Goal: Task Accomplishment & Management: Complete application form

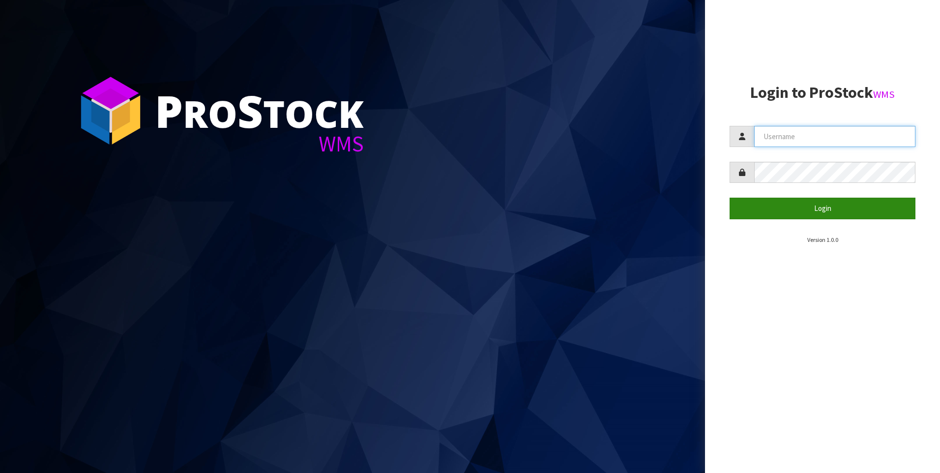
type input "[PERSON_NAME]"
click at [812, 209] on button "Login" at bounding box center [822, 208] width 186 height 21
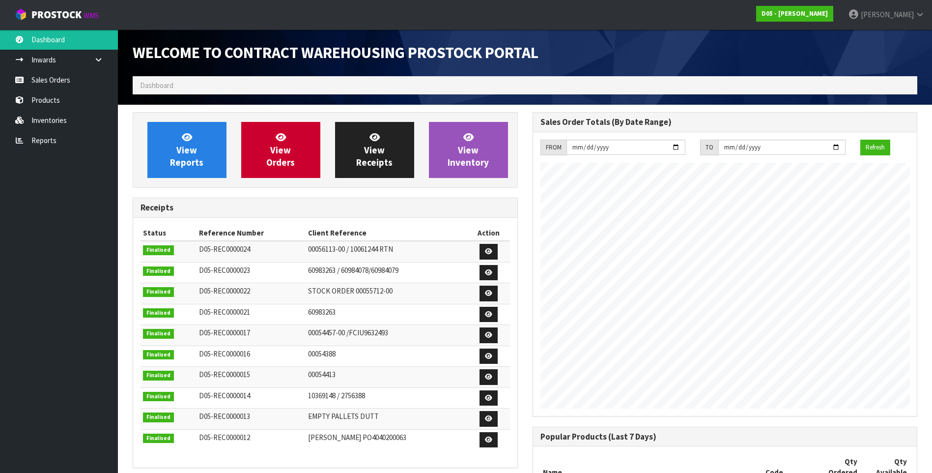
scroll to position [402, 400]
click at [76, 76] on link "Sales Orders" at bounding box center [59, 80] width 118 height 20
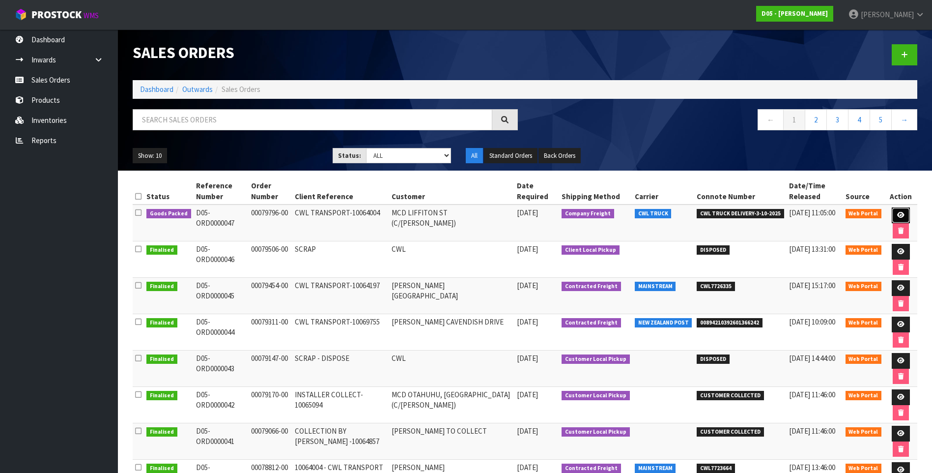
click at [901, 214] on icon at bounding box center [900, 215] width 7 height 6
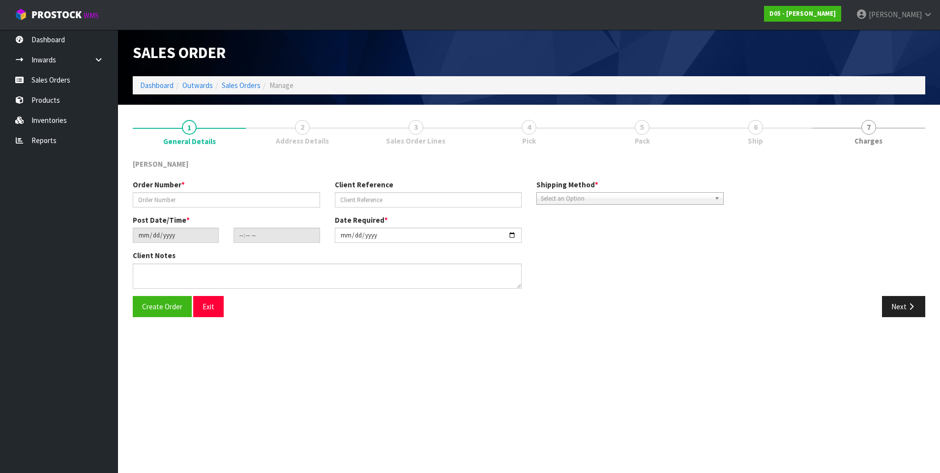
type input "00079796-00"
type input "CWL TRANSPORT-10064004"
type input "2025-09-26"
type input "11:04:00.000"
type input "[DATE]"
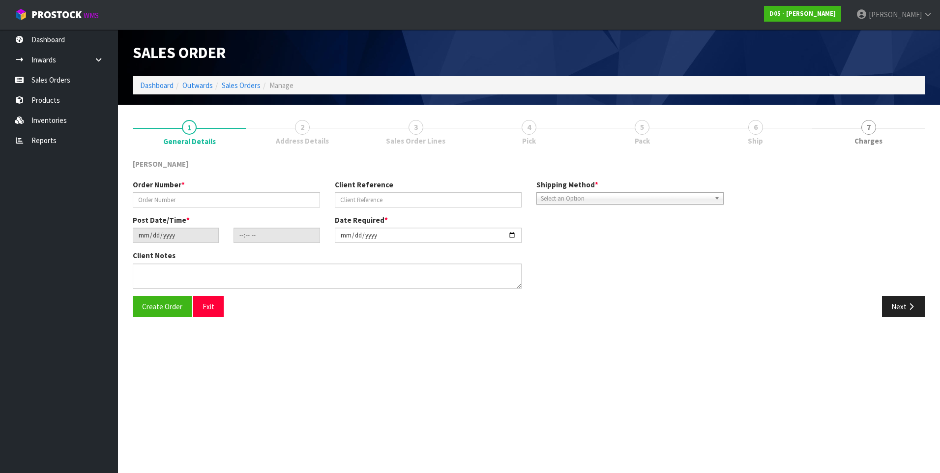
type textarea "PLEASE DELIVER 3/10 FORKLIFT ON SITE - DDD 3/10"
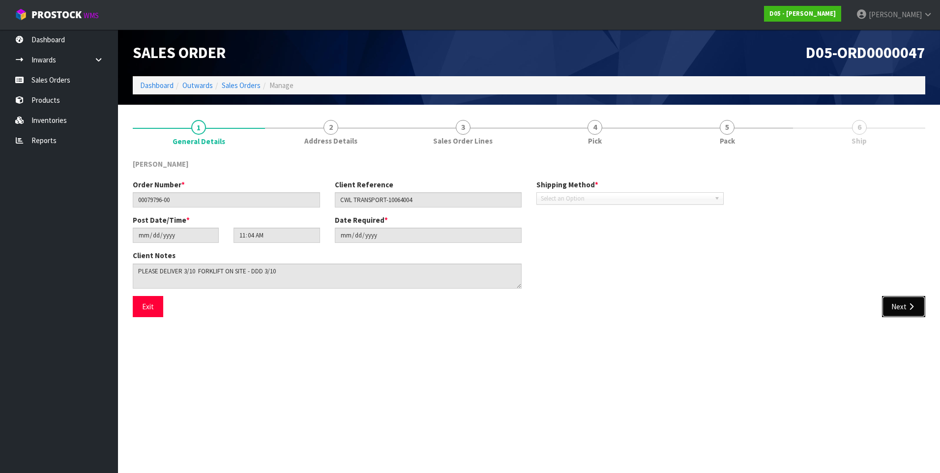
click at [904, 312] on button "Next" at bounding box center [903, 306] width 43 height 21
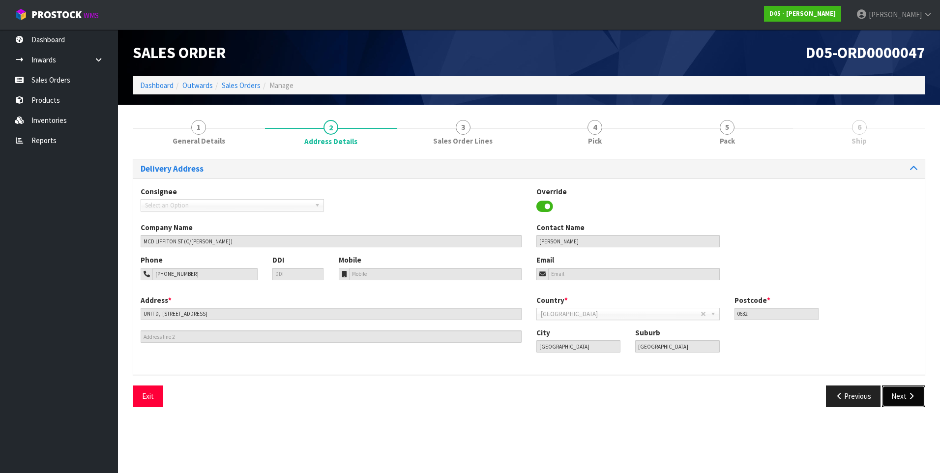
click at [907, 391] on button "Next" at bounding box center [903, 395] width 43 height 21
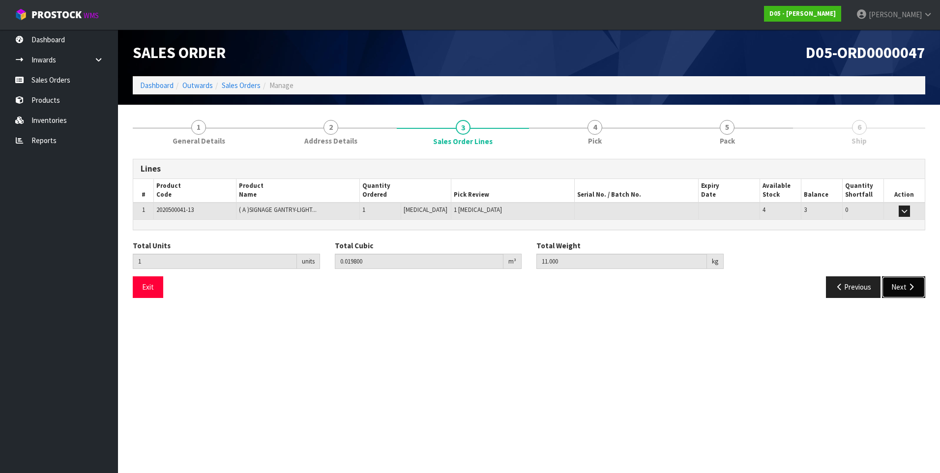
click at [903, 288] on button "Next" at bounding box center [903, 286] width 43 height 21
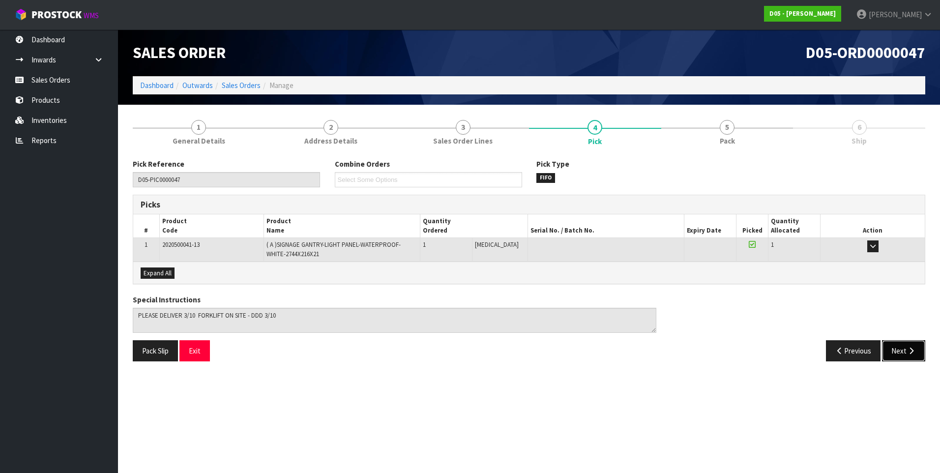
click at [898, 349] on button "Next" at bounding box center [903, 350] width 43 height 21
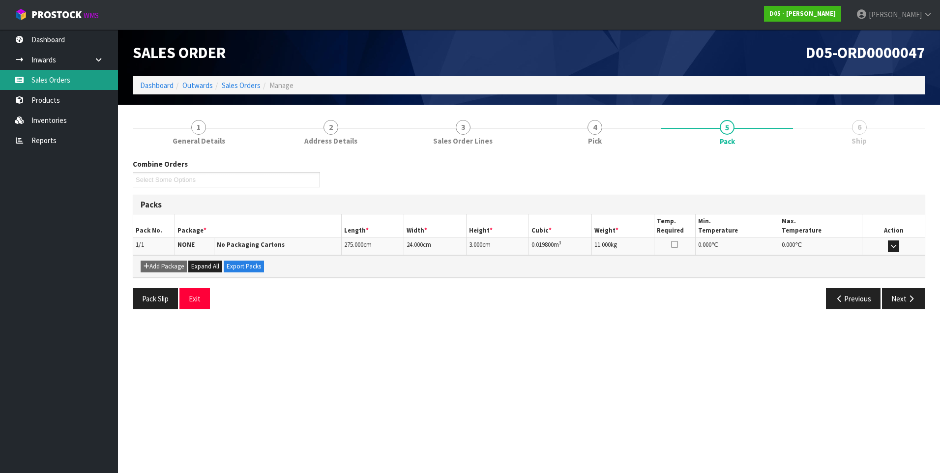
click at [54, 81] on link "Sales Orders" at bounding box center [59, 80] width 118 height 20
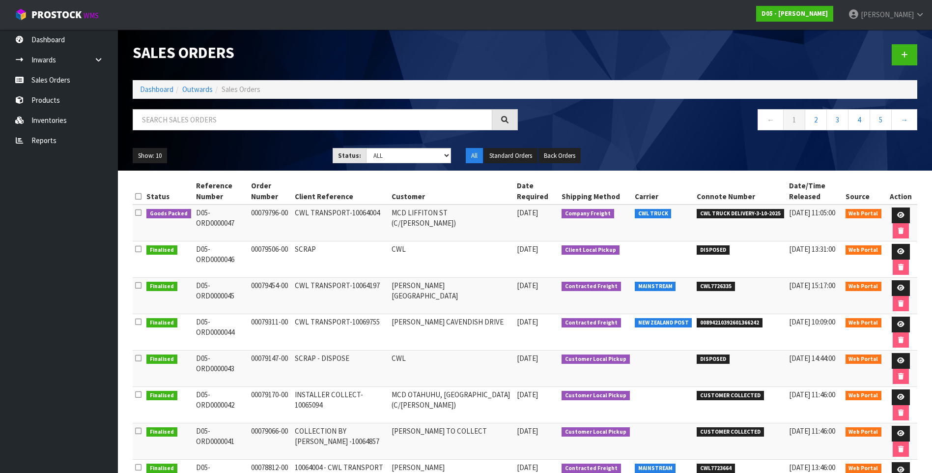
click at [382, 286] on td "CWL TRANSPORT-10064197" at bounding box center [340, 296] width 97 height 36
drag, startPoint x: 383, startPoint y: 286, endPoint x: 353, endPoint y: 288, distance: 30.0
click at [353, 288] on td "CWL TRANSPORT-10064197" at bounding box center [340, 296] width 97 height 36
drag, startPoint x: 353, startPoint y: 288, endPoint x: 363, endPoint y: 286, distance: 10.6
copy td "10064197"
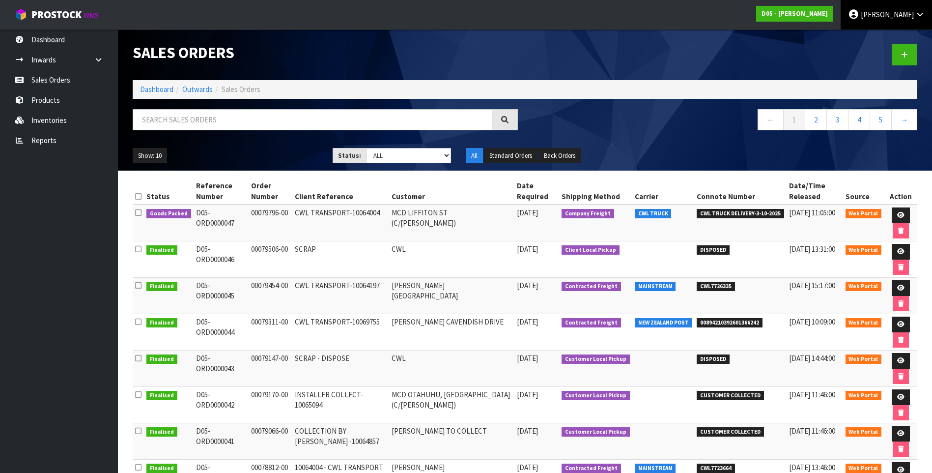
click at [886, 17] on span "[PERSON_NAME]" at bounding box center [887, 14] width 53 height 9
click at [889, 41] on link "Logout" at bounding box center [893, 38] width 78 height 13
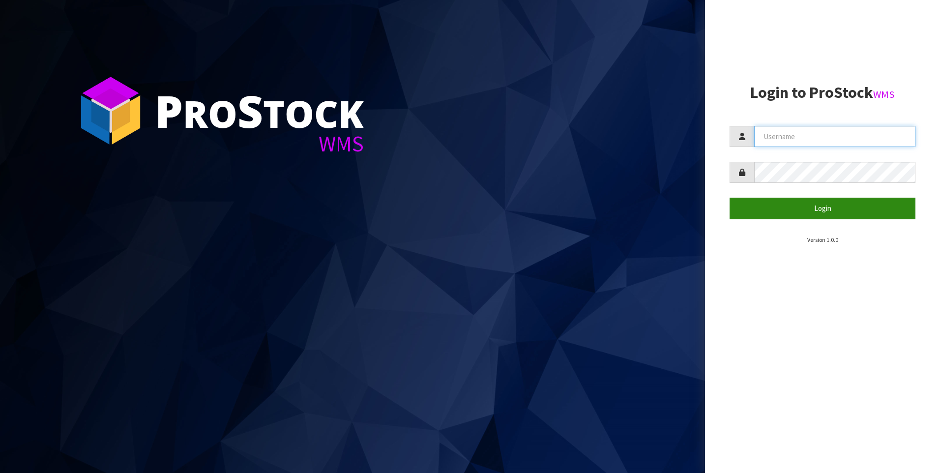
type input "[PERSON_NAME]"
click at [829, 207] on button "Login" at bounding box center [822, 208] width 186 height 21
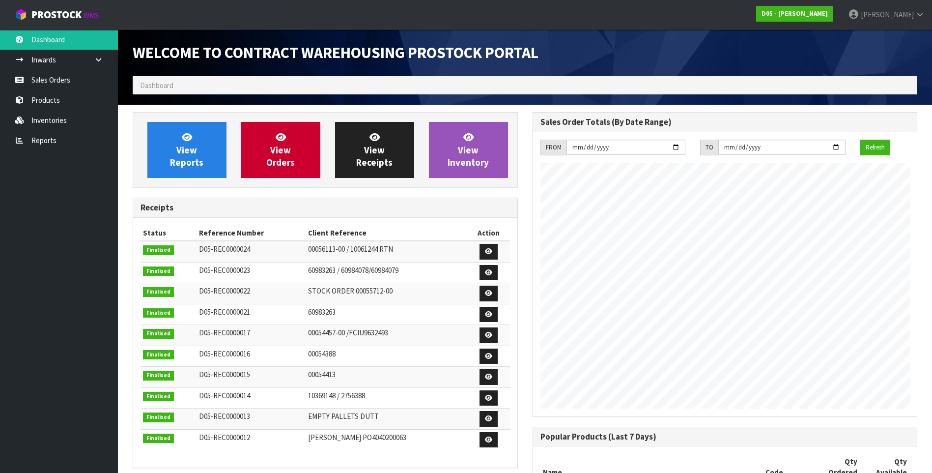
scroll to position [402, 400]
click at [53, 84] on link "Sales Orders" at bounding box center [59, 80] width 118 height 20
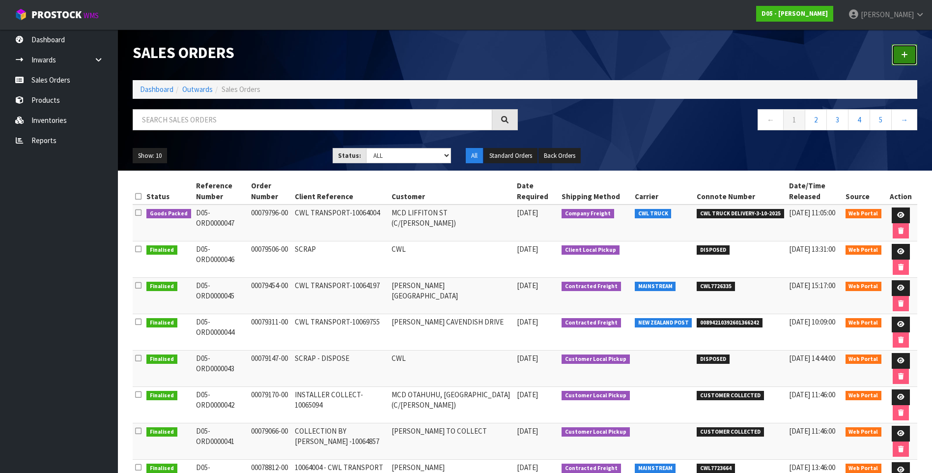
click at [898, 54] on link at bounding box center [905, 54] width 26 height 21
click at [908, 52] on icon at bounding box center [904, 54] width 7 height 7
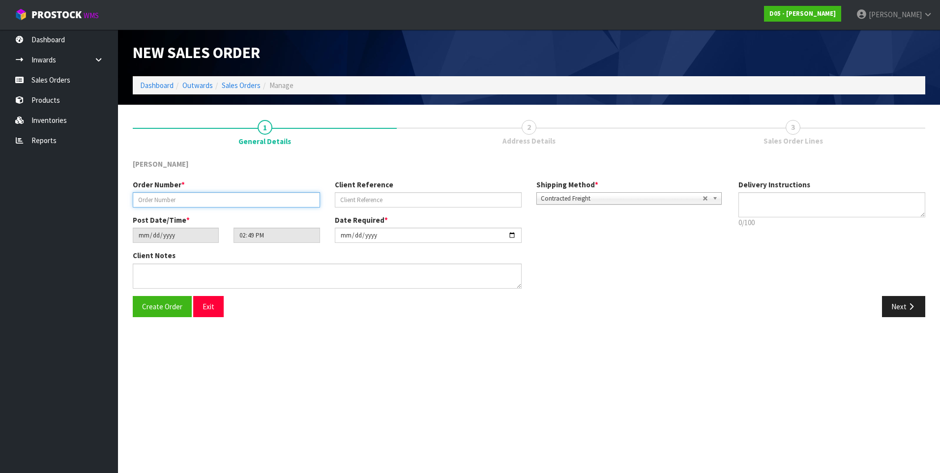
click at [176, 199] on input "text" at bounding box center [226, 199] width 187 height 15
type input "00080024-00"
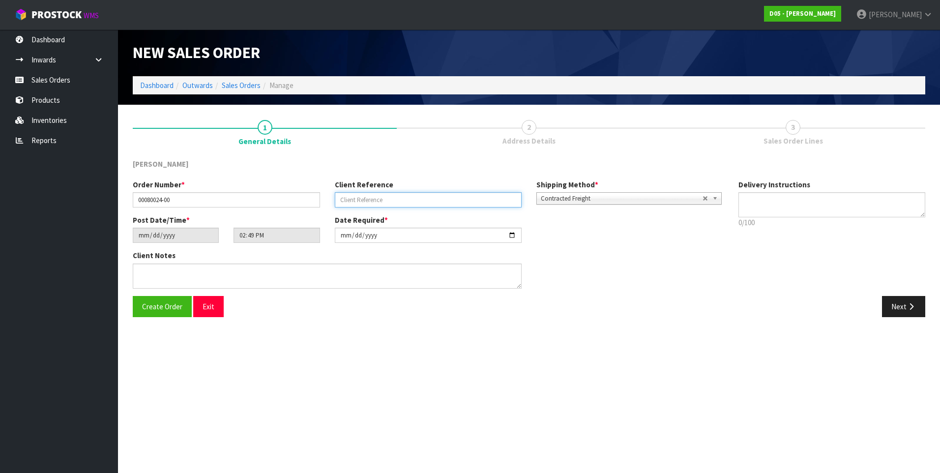
click at [362, 200] on input "text" at bounding box center [428, 199] width 187 height 15
type input "CWL TRANSPORT-10069905"
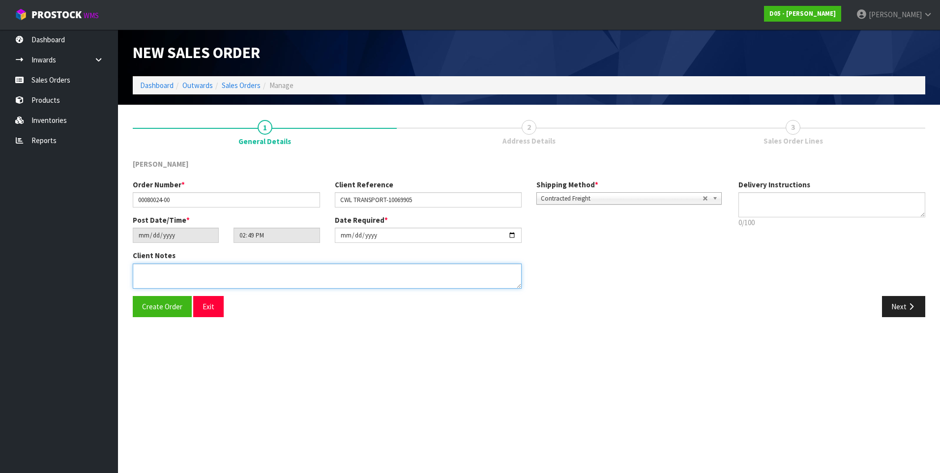
click at [304, 278] on textarea at bounding box center [327, 275] width 389 height 25
paste textarea "PLEASE DELIVER TO SITE, HAND UNLOAD REQUIRED"
type textarea "PLEASE DELIVER TO SITE, HAND UNLOAD REQUIRED"
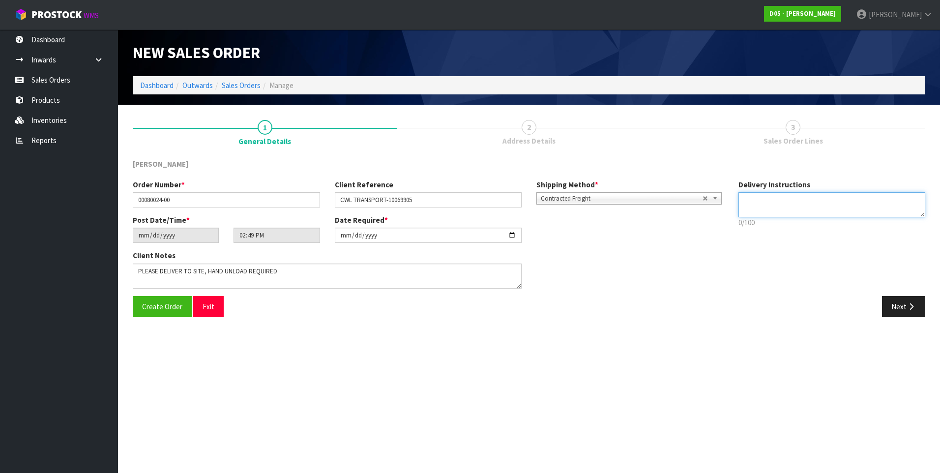
click at [764, 197] on textarea at bounding box center [831, 204] width 187 height 25
paste textarea "PLEASE DELIVER TO SITE, HAND UNLOAD REQUIRED"
type textarea "PLEASE DELIVER TO SITE, HAND UNLOAD REQUIRED"
click at [345, 233] on input "[DATE]" at bounding box center [428, 235] width 187 height 15
click at [511, 237] on input "[DATE]" at bounding box center [428, 235] width 187 height 15
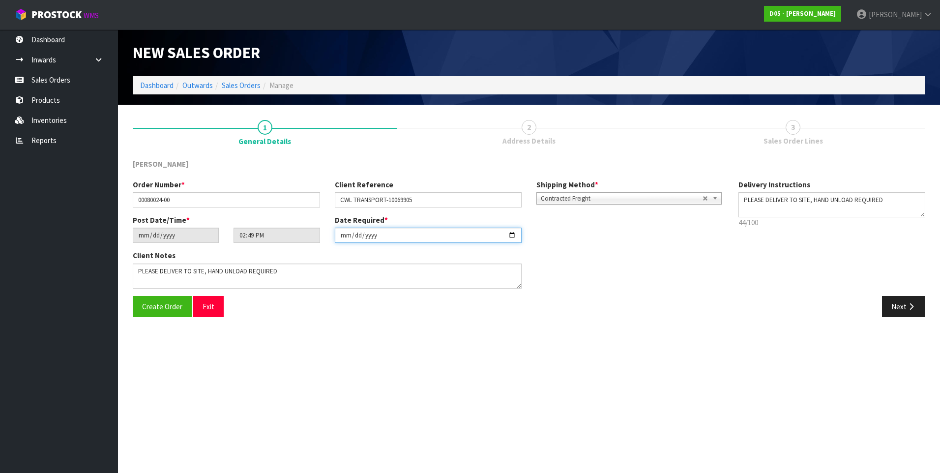
type input "[DATE]"
click at [649, 289] on div "Client Notes" at bounding box center [427, 272] width 605 height 45
click at [285, 327] on section "1 General Details 2 Address Details 3 Sales Order Lines [PERSON_NAME] Order Num…" at bounding box center [529, 218] width 822 height 227
click at [898, 307] on button "Next" at bounding box center [903, 306] width 43 height 21
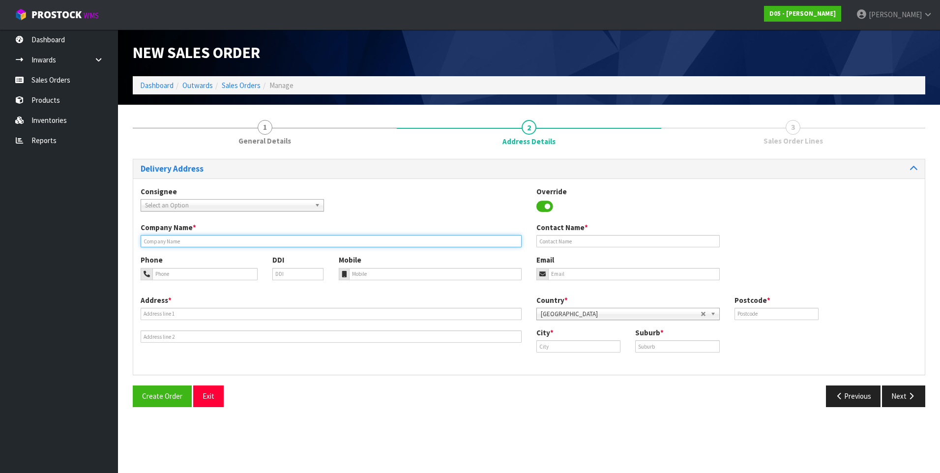
click at [157, 240] on input "text" at bounding box center [331, 241] width 381 height 12
paste input "[PERSON_NAME] GREYMOUTH"
type input "[PERSON_NAME] GREYMOUTH"
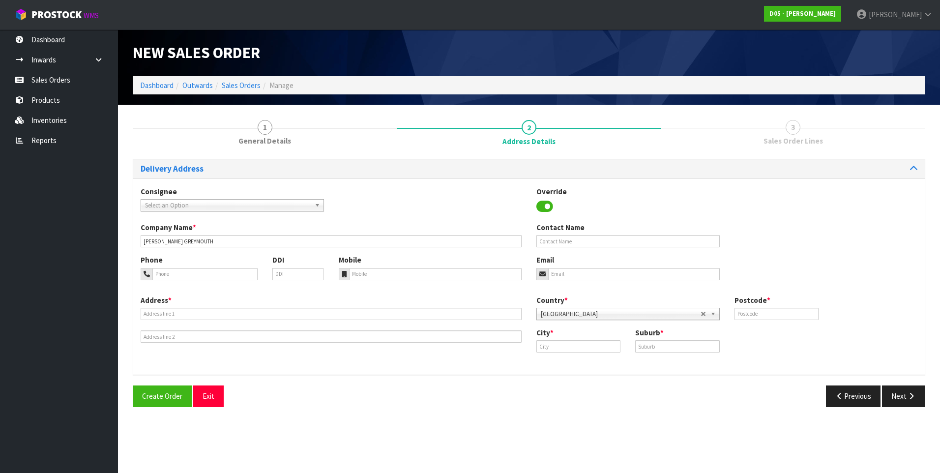
click at [161, 305] on label "Address *" at bounding box center [156, 300] width 31 height 10
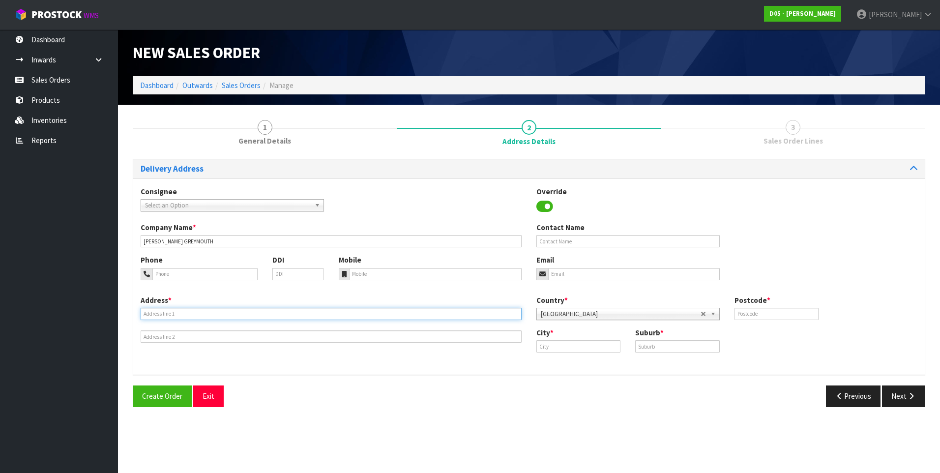
click at [158, 311] on input "text" at bounding box center [331, 314] width 381 height 12
paste input "CNR TAINUI & CHAPEL STREETS"
type input "CNR TAINUI & CHAPEL STREETS"
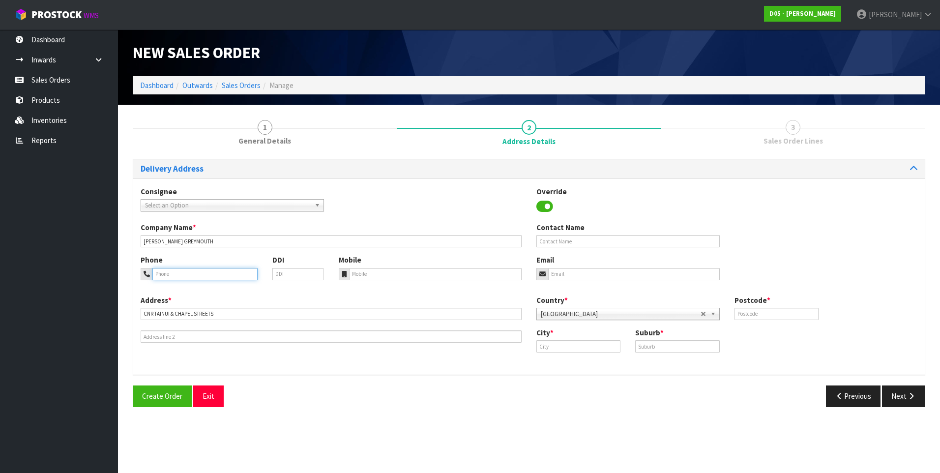
click at [192, 273] on input "tel" at bounding box center [204, 274] width 105 height 12
paste input "[PHONE_NUMBER]"
type input "[PHONE_NUMBER]"
click at [579, 240] on input "text" at bounding box center [627, 241] width 183 height 12
type input "MANAGER"
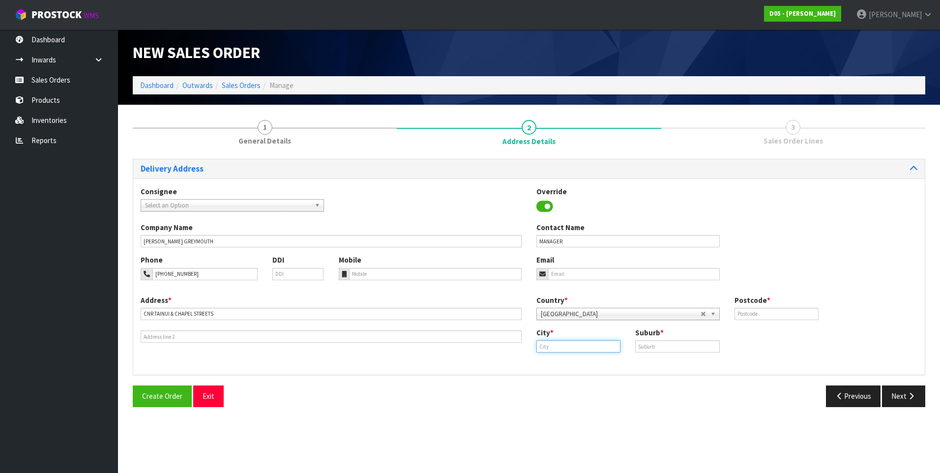
click at [563, 347] on input "text" at bounding box center [578, 346] width 84 height 12
type input "greymouth"
click at [666, 344] on input "text" at bounding box center [677, 346] width 84 height 12
click at [652, 346] on input "text" at bounding box center [677, 346] width 84 height 12
drag, startPoint x: 566, startPoint y: 346, endPoint x: 538, endPoint y: 342, distance: 28.9
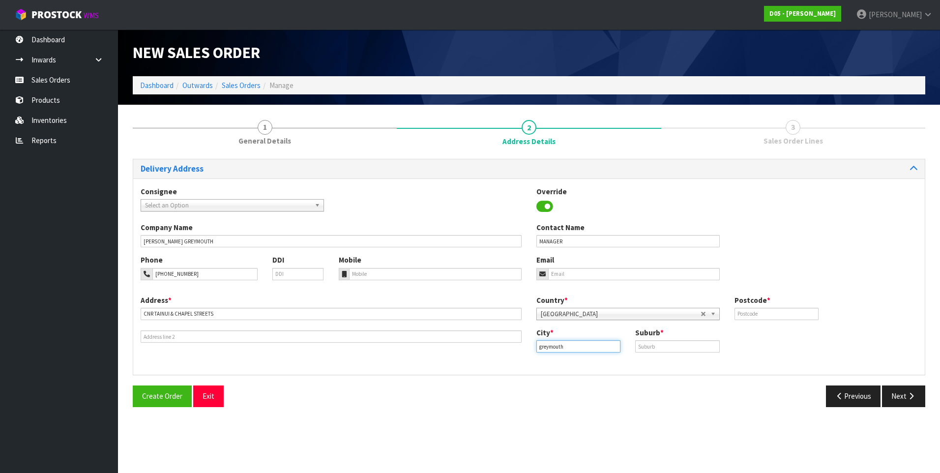
click at [538, 342] on input "greymouth" at bounding box center [578, 346] width 84 height 12
click at [654, 346] on input "text" at bounding box center [677, 346] width 84 height 12
paste input "[GEOGRAPHIC_DATA]"
type input "[GEOGRAPHIC_DATA]"
click at [744, 313] on input "text" at bounding box center [776, 314] width 84 height 12
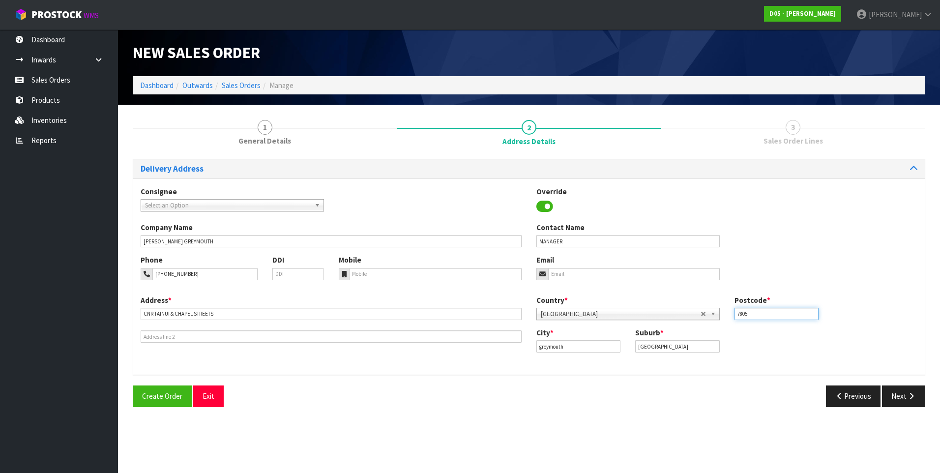
type input "7805"
click at [316, 204] on b at bounding box center [319, 205] width 9 height 11
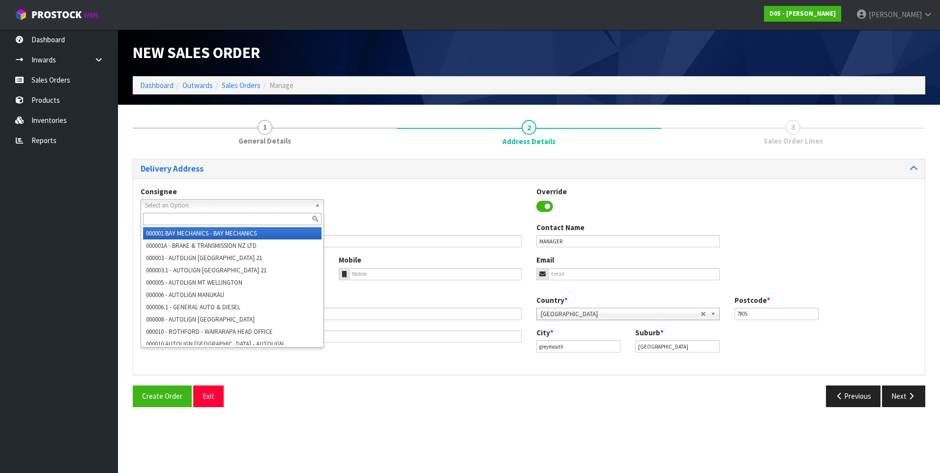
click at [403, 204] on div "Consignee 000001.BAY MECHANICS - BAY MECHANICS 000001A - BRAKE & TRANSMISSION N…" at bounding box center [528, 204] width 791 height 36
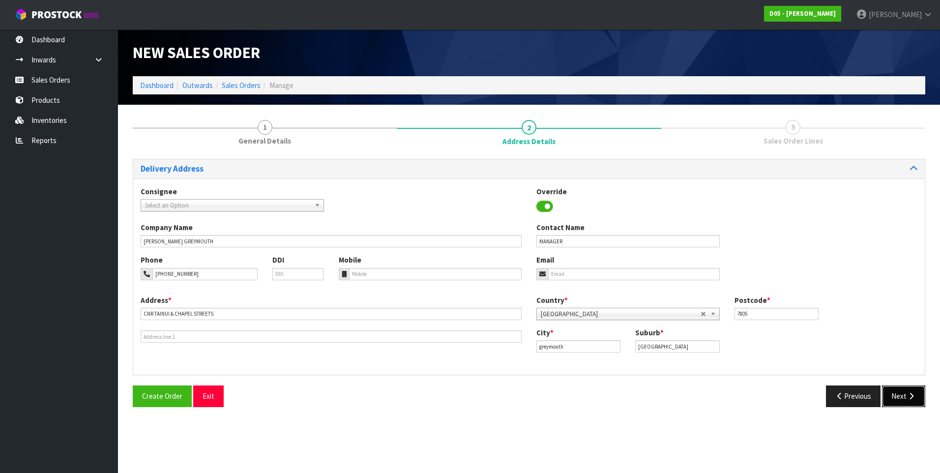
click at [902, 398] on button "Next" at bounding box center [903, 395] width 43 height 21
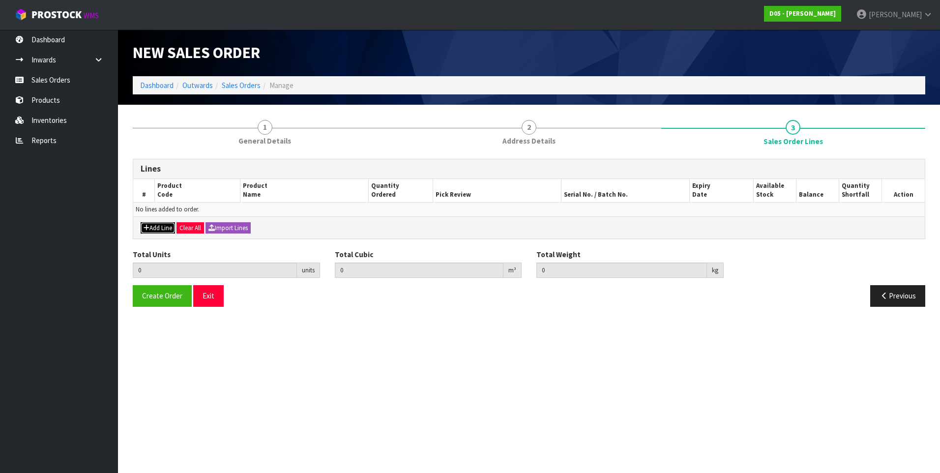
click at [162, 226] on button "Add Line" at bounding box center [158, 228] width 34 height 12
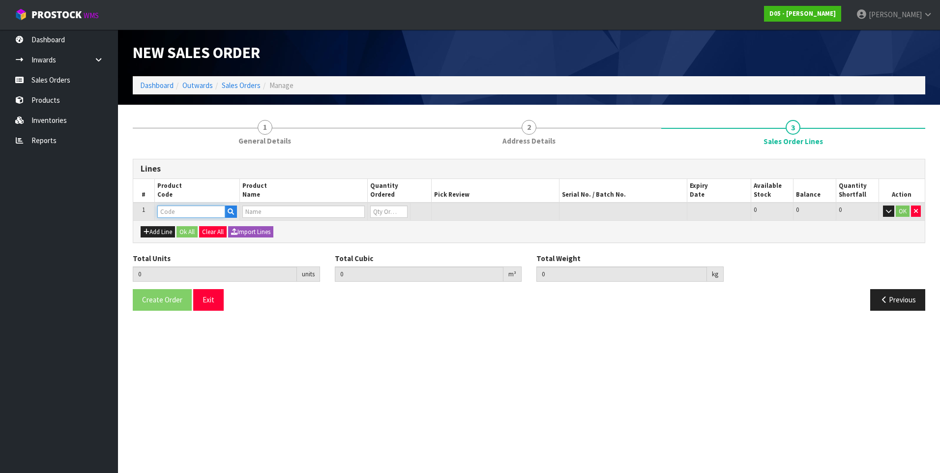
paste input "2020500040-14"
type input "2020500040-14"
type input "0.000000"
type input "0.000"
type input "( A ) SIGNAGE GANTRY-LIGHTPANEL-WATERPROOF-RED-2744X200X16,AU-PC23"
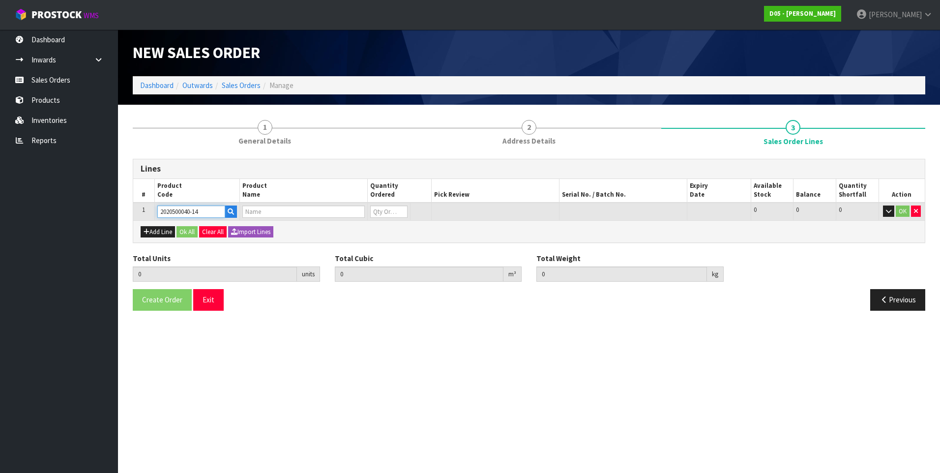
type input "0"
type input "2020500040-14"
click at [376, 213] on input "0" at bounding box center [378, 211] width 35 height 12
type input "1"
type input "0.01815"
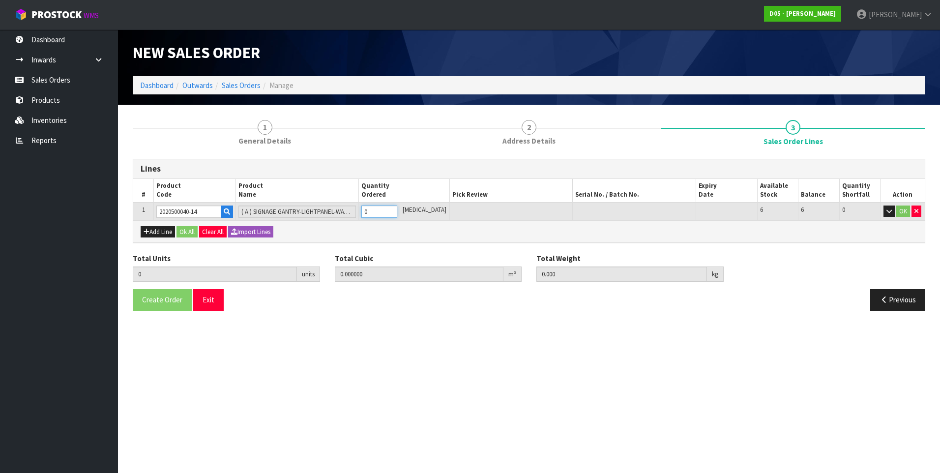
type input "11"
type input "1"
click at [902, 211] on button "OK" at bounding box center [903, 211] width 14 height 12
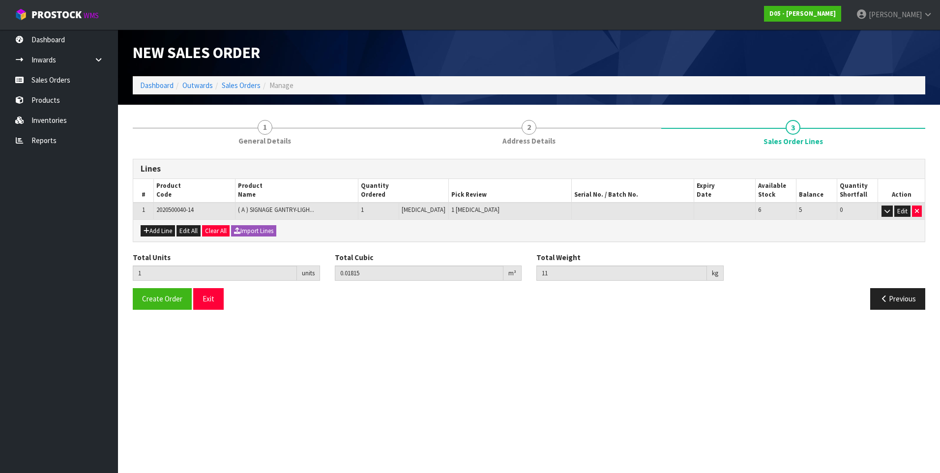
click at [381, 342] on section "New Sales Order Dashboard Outwards Sales Orders Manage New Sales Order Dashboar…" at bounding box center [470, 236] width 940 height 473
click at [150, 301] on span "Create Order" at bounding box center [162, 298] width 40 height 9
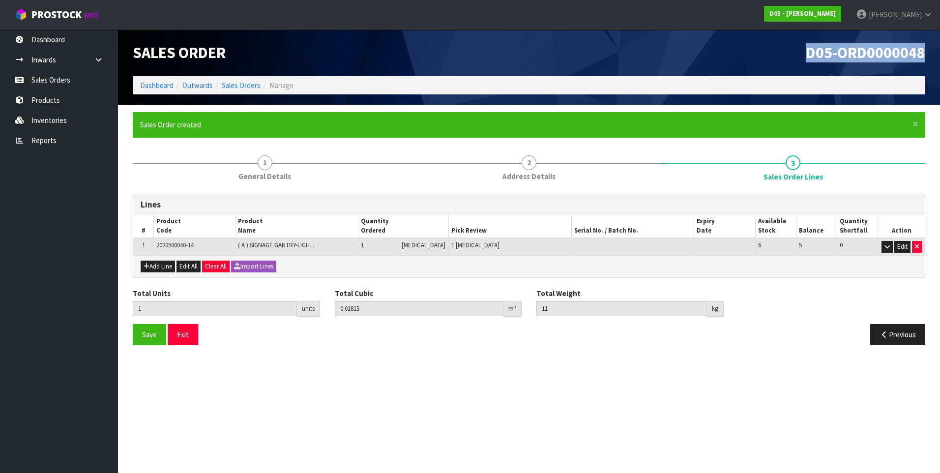
drag, startPoint x: 928, startPoint y: 52, endPoint x: 807, endPoint y: 51, distance: 120.9
click at [807, 51] on div "D05-ORD0000048" at bounding box center [730, 52] width 403 height 47
copy span "D05-ORD0000048"
click at [57, 84] on link "Sales Orders" at bounding box center [59, 80] width 118 height 20
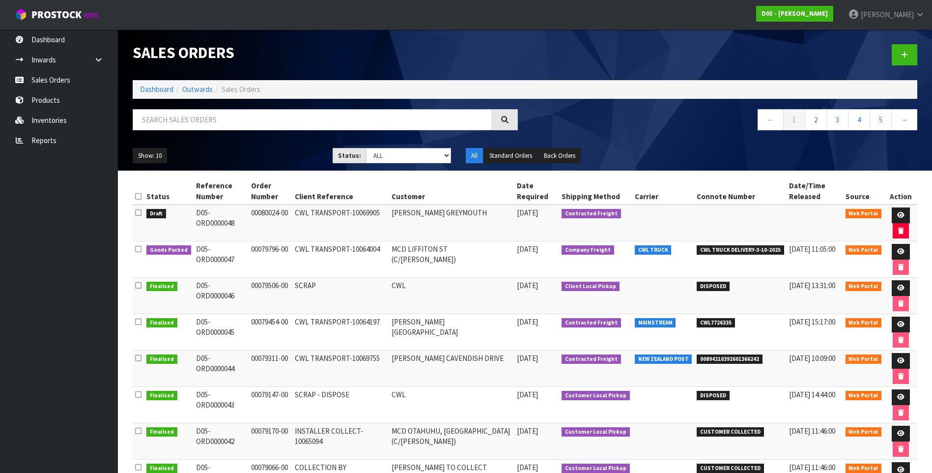
click at [489, 222] on td "[PERSON_NAME] GREYMOUTH" at bounding box center [451, 222] width 125 height 37
click at [888, 16] on span "[PERSON_NAME]" at bounding box center [887, 14] width 53 height 9
click at [882, 38] on link "Logout" at bounding box center [893, 38] width 78 height 13
